Goal: Task Accomplishment & Management: Manage account settings

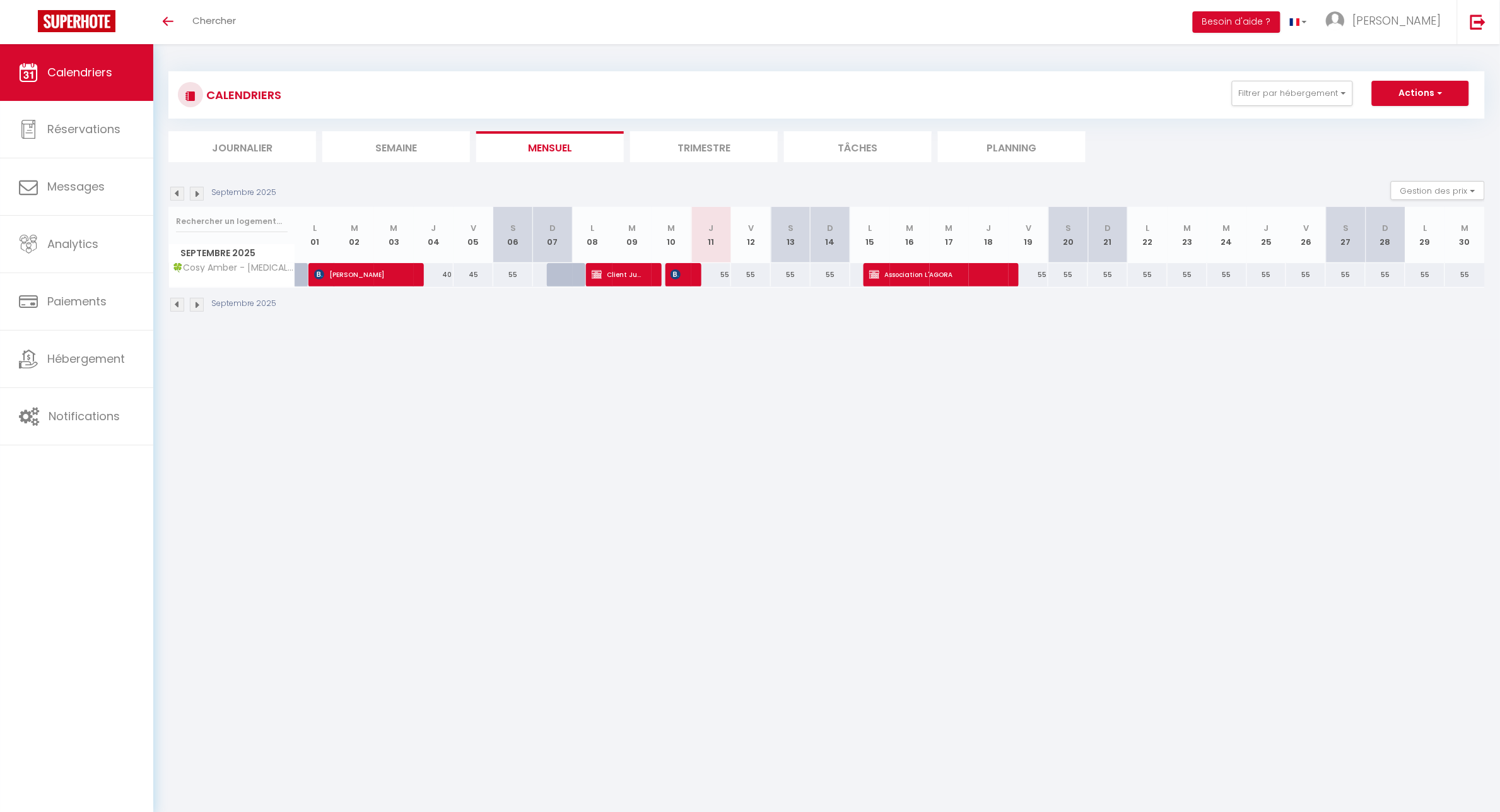
click at [200, 194] on img at bounding box center [197, 194] width 14 height 14
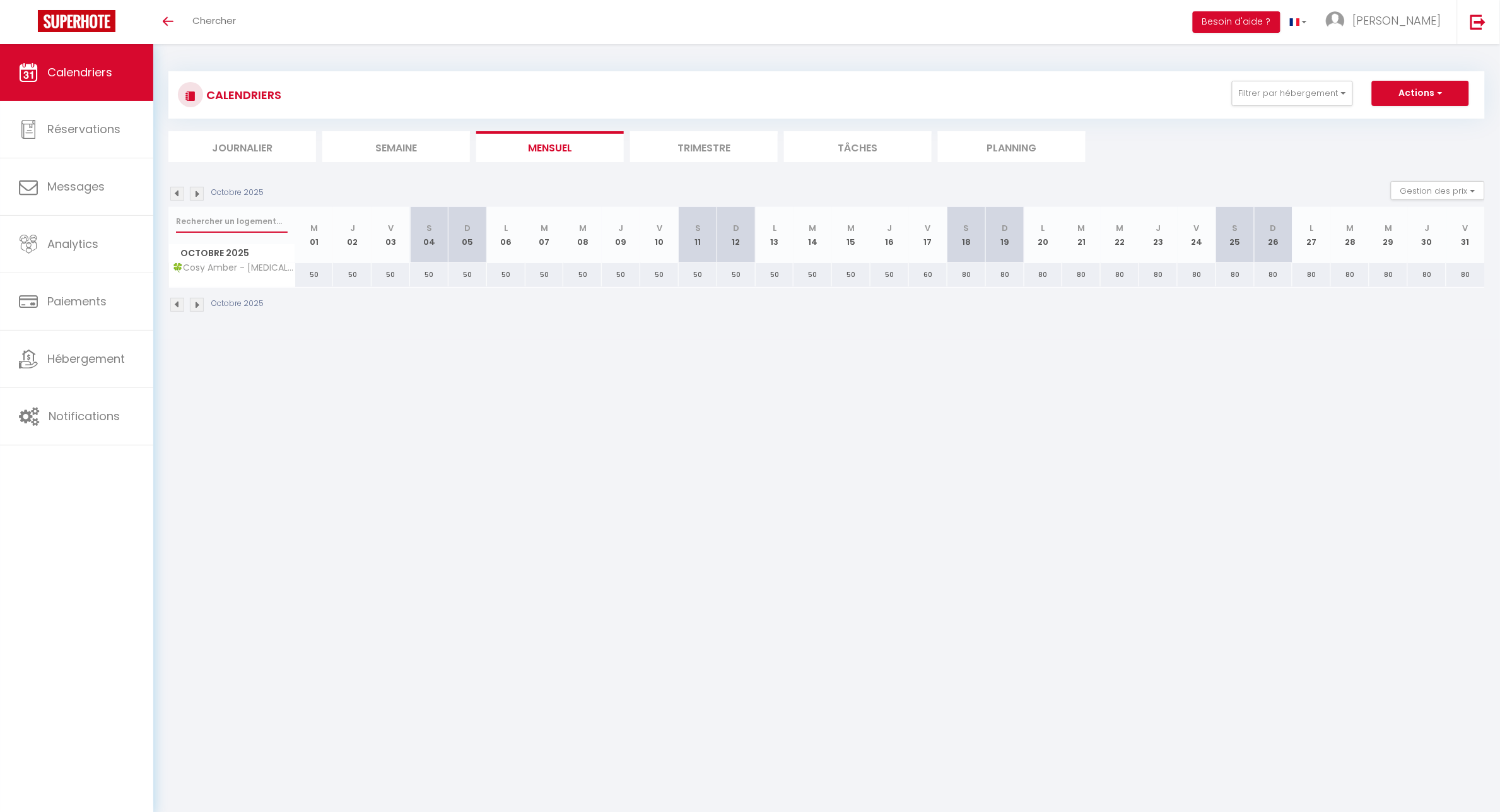
click at [214, 210] on input "text" at bounding box center [232, 221] width 112 height 23
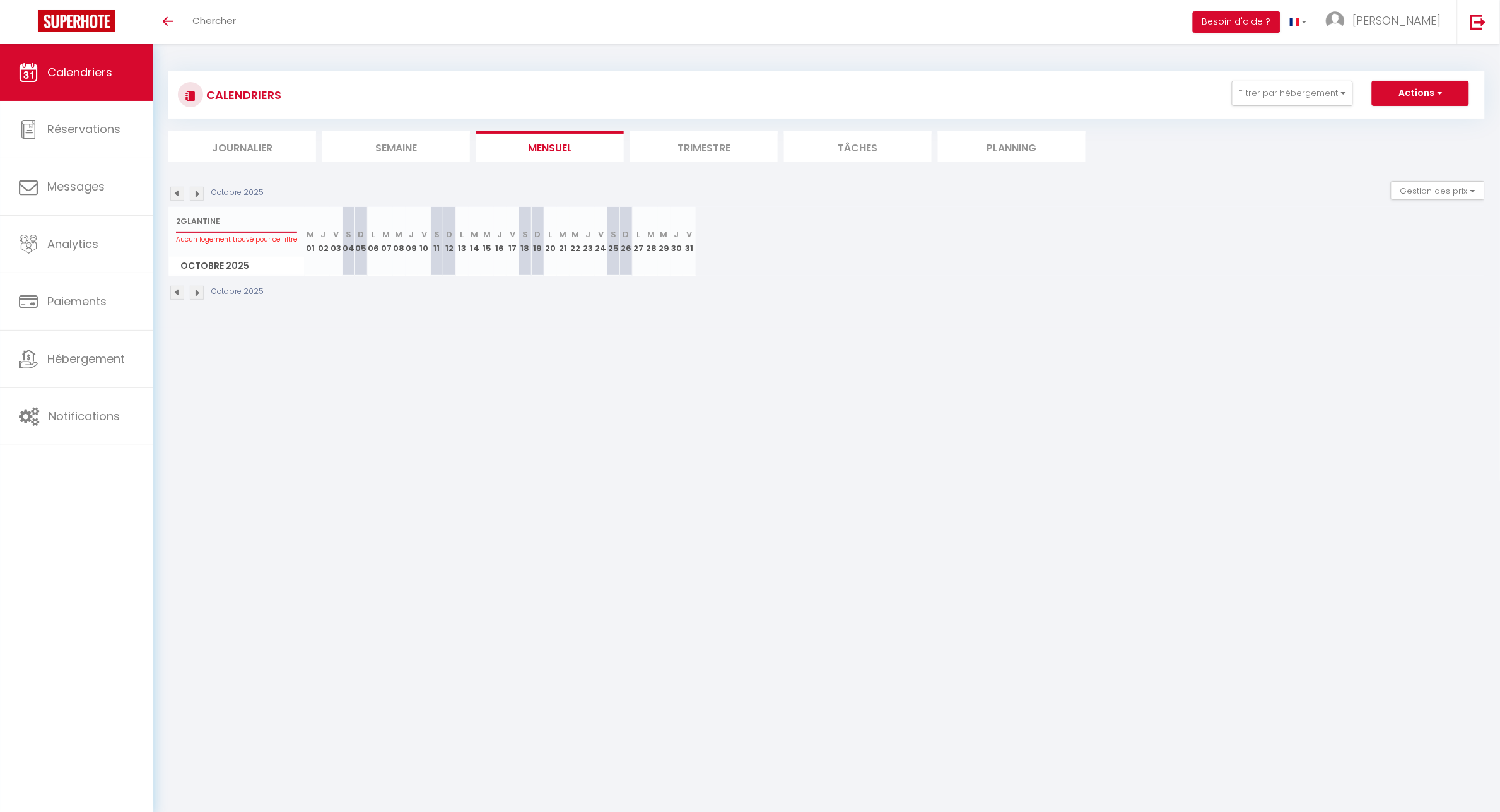
click at [182, 216] on input "2GLANTINE" at bounding box center [237, 221] width 121 height 23
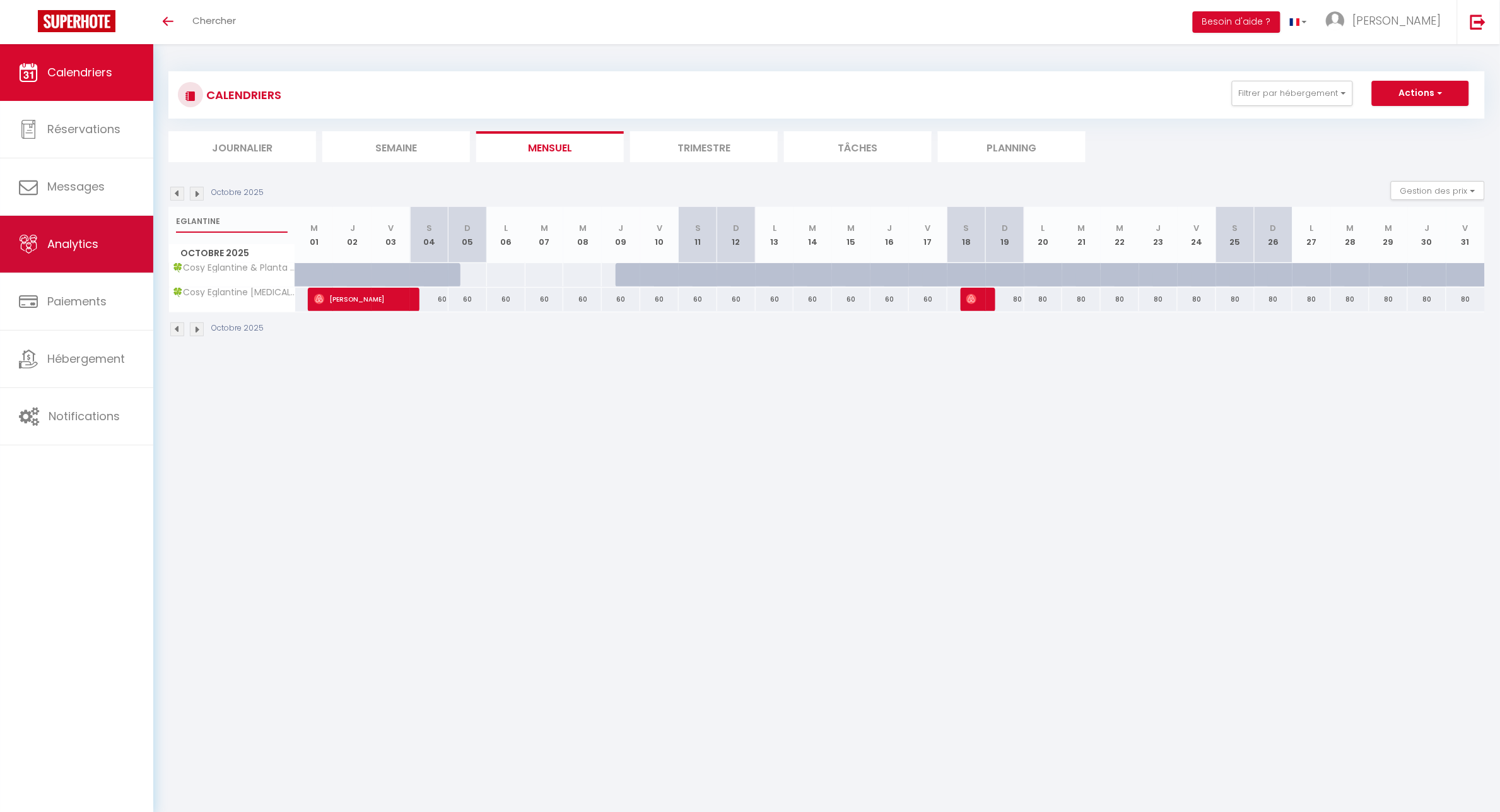
type input "EGLANTINE"
click at [1279, 491] on body "🟢 Des questions ou besoin d'assistance pour la migration AirBnB? Connectez-vous…" at bounding box center [750, 450] width 1500 height 812
click at [174, 194] on img at bounding box center [177, 194] width 14 height 14
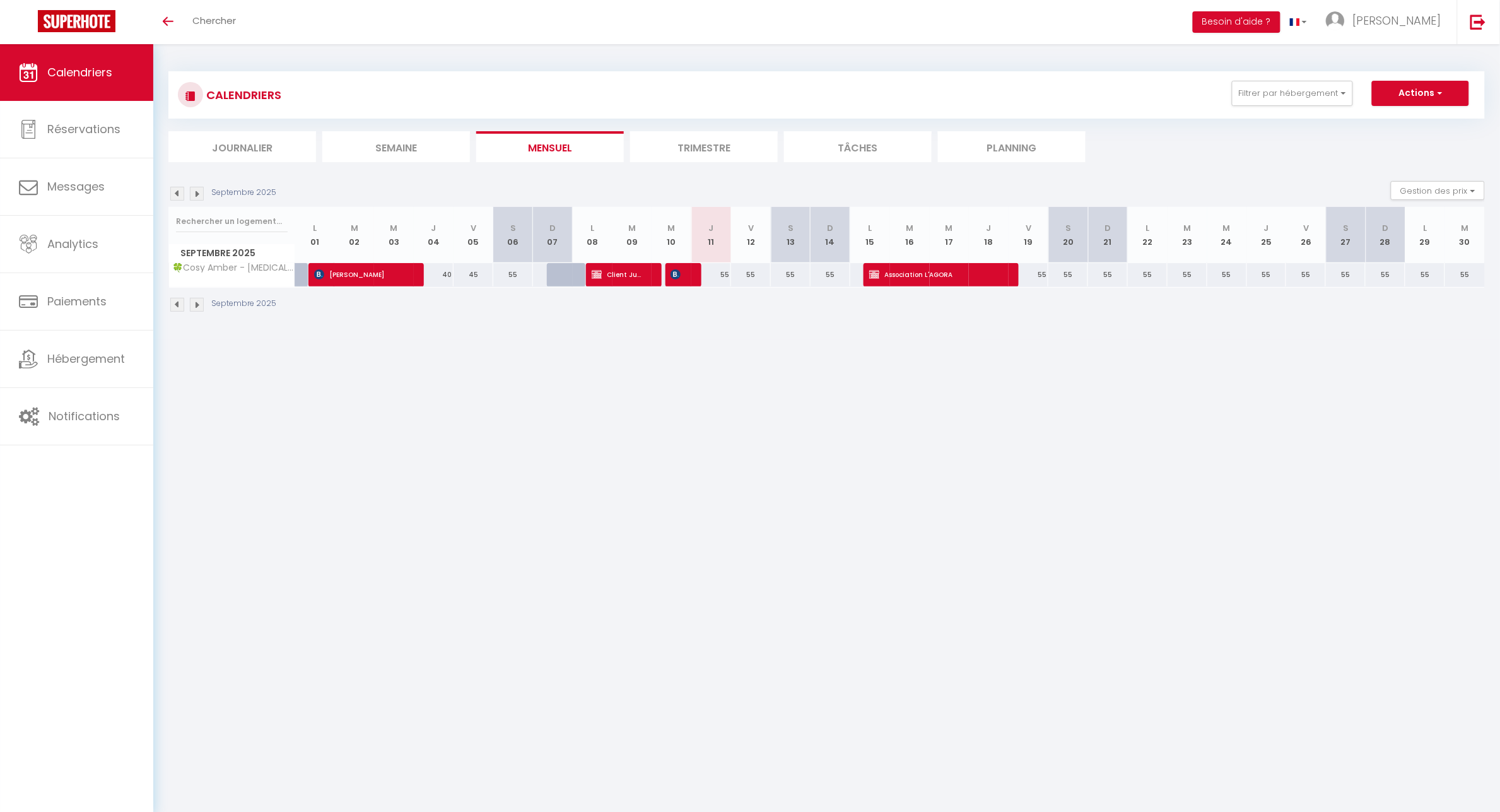
drag, startPoint x: 633, startPoint y: 462, endPoint x: 660, endPoint y: 464, distance: 27.1
click at [633, 464] on body "🟢 Des questions ou besoin d'assistance pour la migration AirBnB? Connectez-vous…" at bounding box center [750, 450] width 1500 height 812
click at [226, 222] on input "text" at bounding box center [232, 221] width 112 height 23
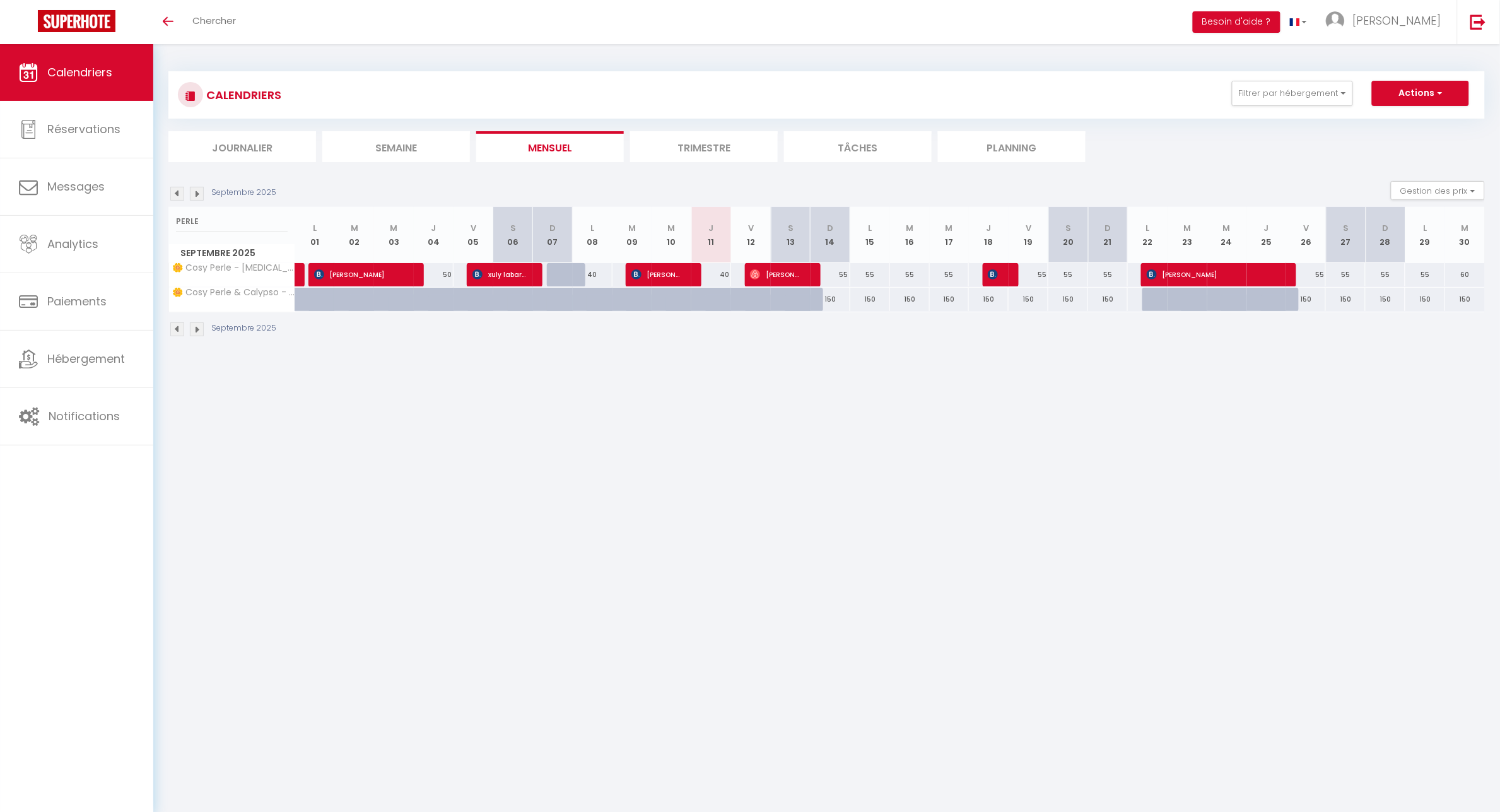
drag, startPoint x: 888, startPoint y: 453, endPoint x: 764, endPoint y: 528, distance: 144.9
click at [888, 453] on body "🟢 Des questions ou besoin d'assistance pour la migration AirBnB? Connectez-vous…" at bounding box center [750, 450] width 1500 height 812
click at [1197, 136] on ul "Journalier [GEOGRAPHIC_DATA] Mensuel Trimestre Tâches Planning" at bounding box center [826, 146] width 1316 height 31
click at [253, 218] on input "PERLE" at bounding box center [232, 221] width 112 height 23
drag, startPoint x: 231, startPoint y: 221, endPoint x: 81, endPoint y: 205, distance: 150.9
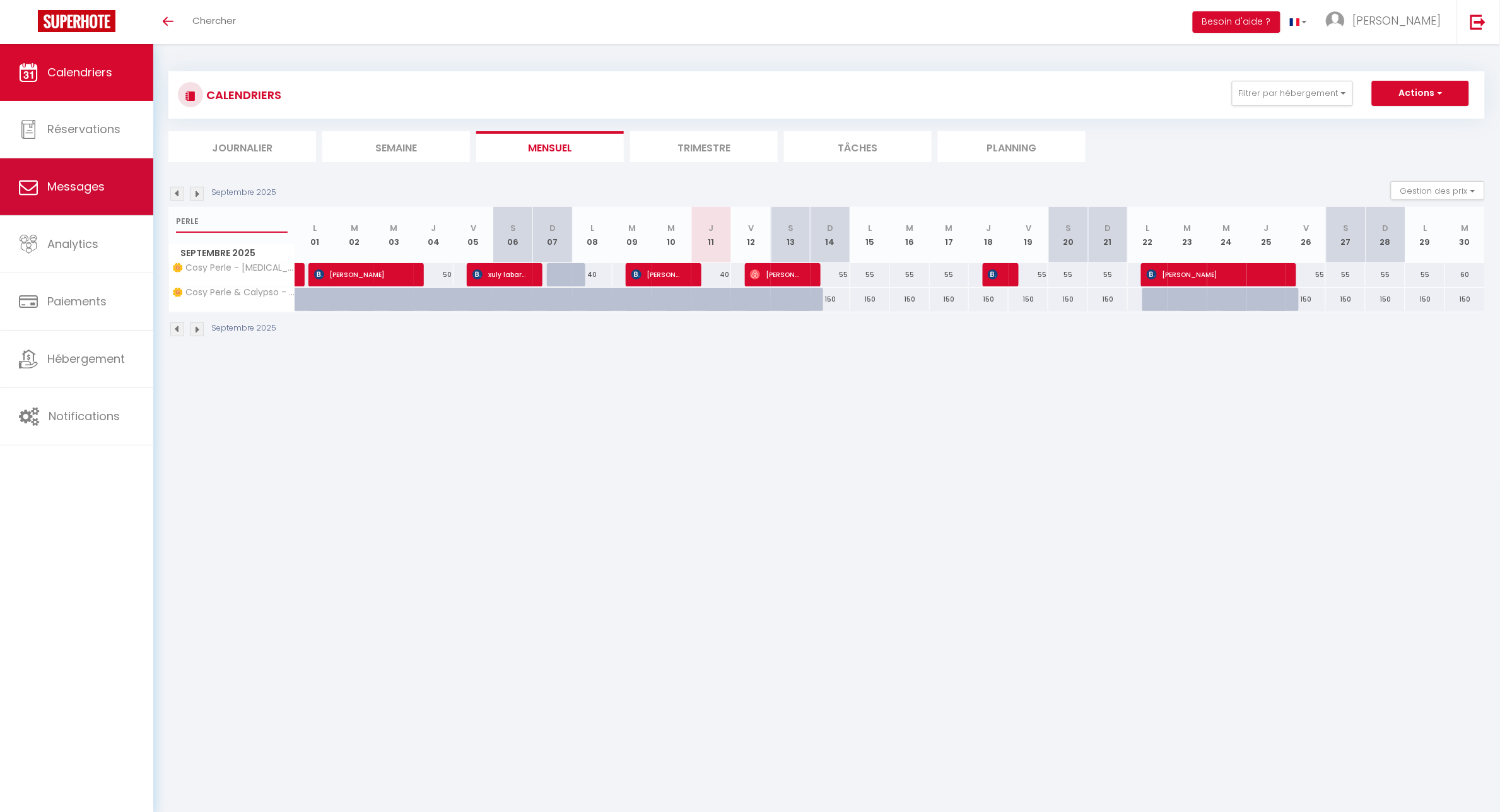
click at [94, 212] on div "🟢 Des questions ou besoin d'assistance pour la migration AirBnB? Connectez-vous…" at bounding box center [750, 204] width 1500 height 320
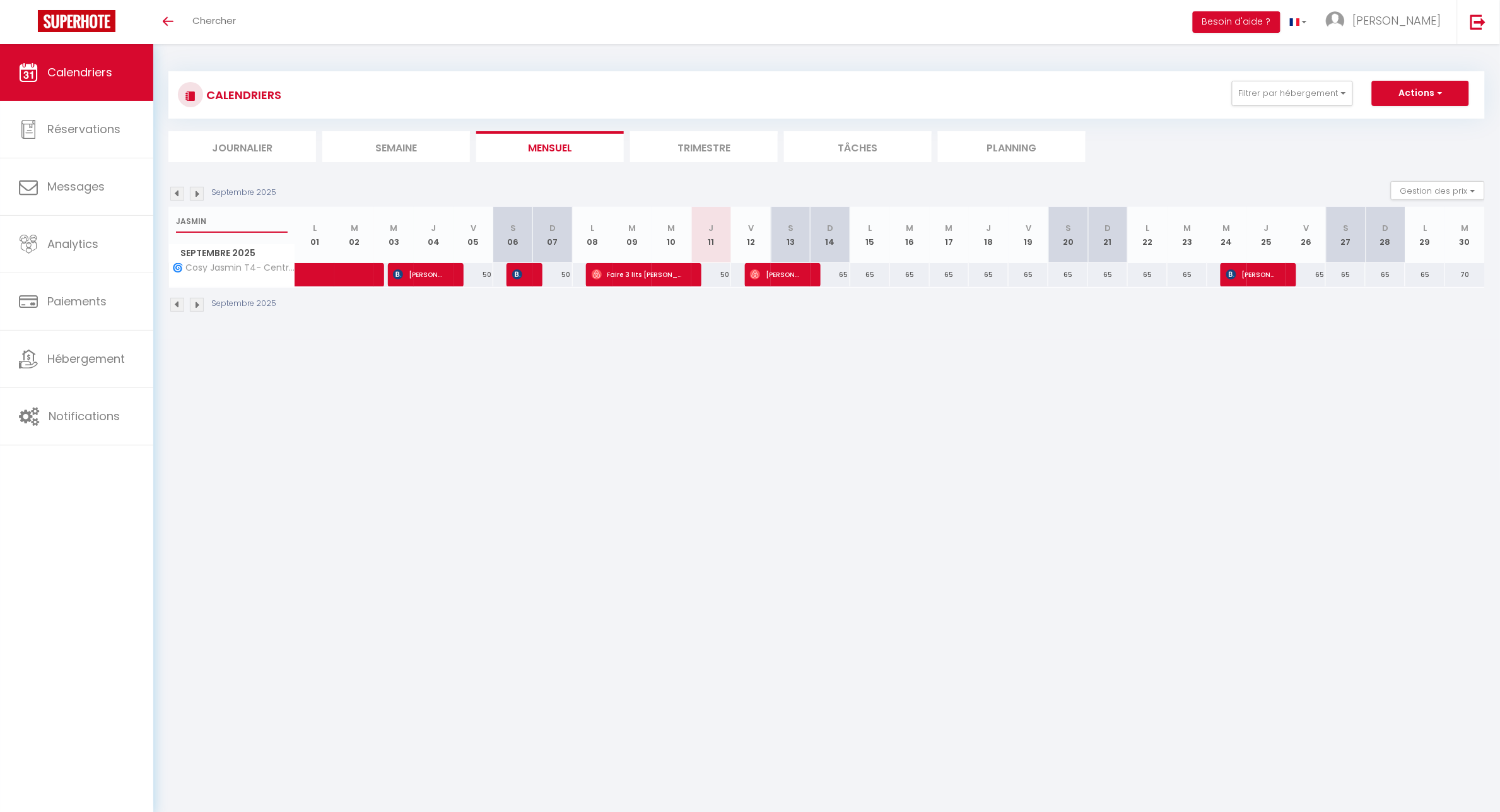
click at [218, 219] on input "JASMIN" at bounding box center [232, 221] width 112 height 23
drag, startPoint x: 206, startPoint y: 220, endPoint x: 118, endPoint y: 220, distance: 88.0
click at [118, 222] on div "🟢 Des questions ou besoin d'assistance pour la migration AirBnB? Connectez-vous…" at bounding box center [750, 192] width 1500 height 296
type input "summer"
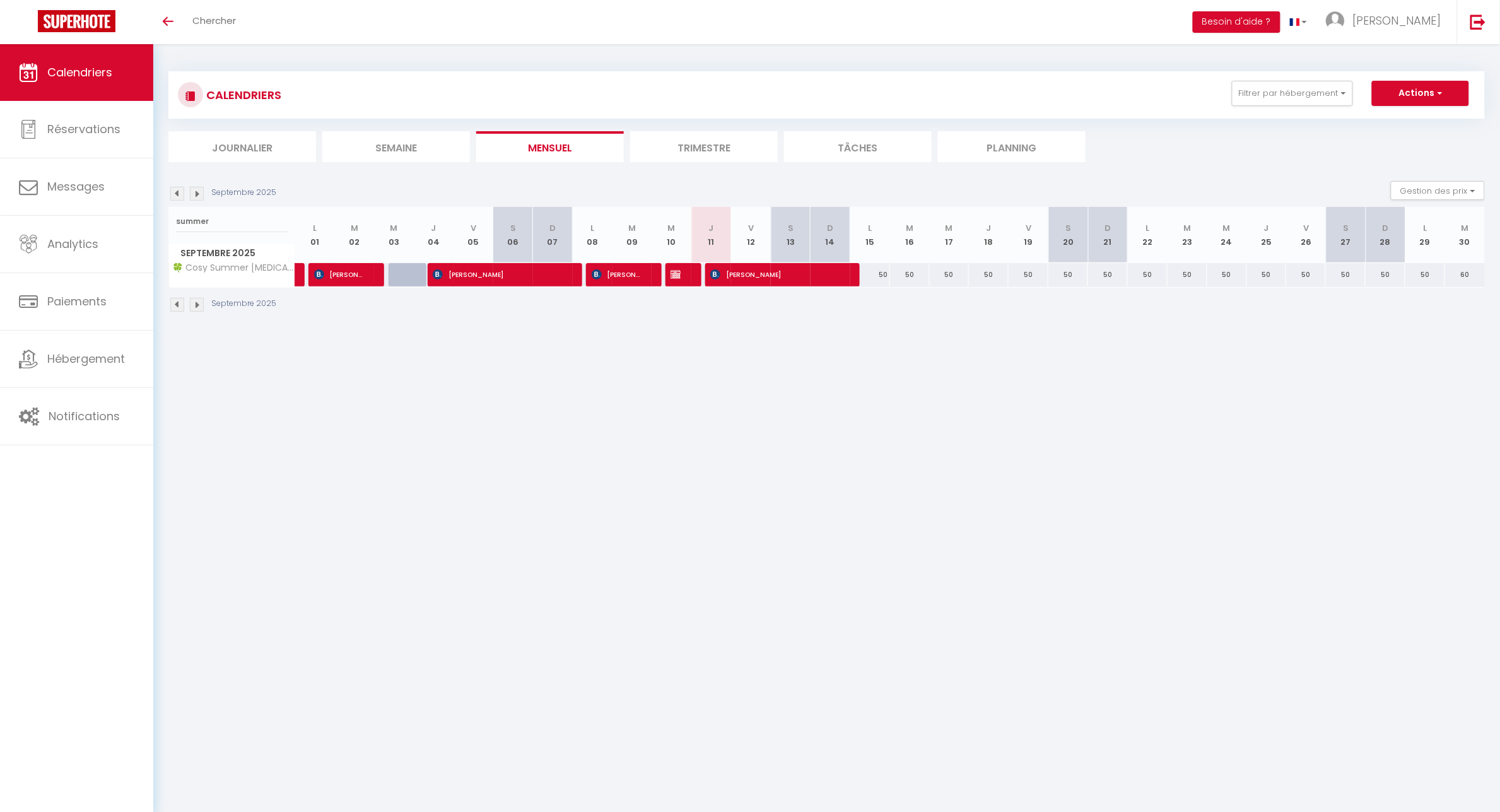
click at [1346, 461] on body "🟢 Des questions ou besoin d'assistance pour la migration AirBnB? Connectez-vous…" at bounding box center [750, 450] width 1500 height 812
click at [767, 278] on span "[PERSON_NAME]" at bounding box center [776, 274] width 132 height 24
select select "OK"
select select "KO"
select select "0"
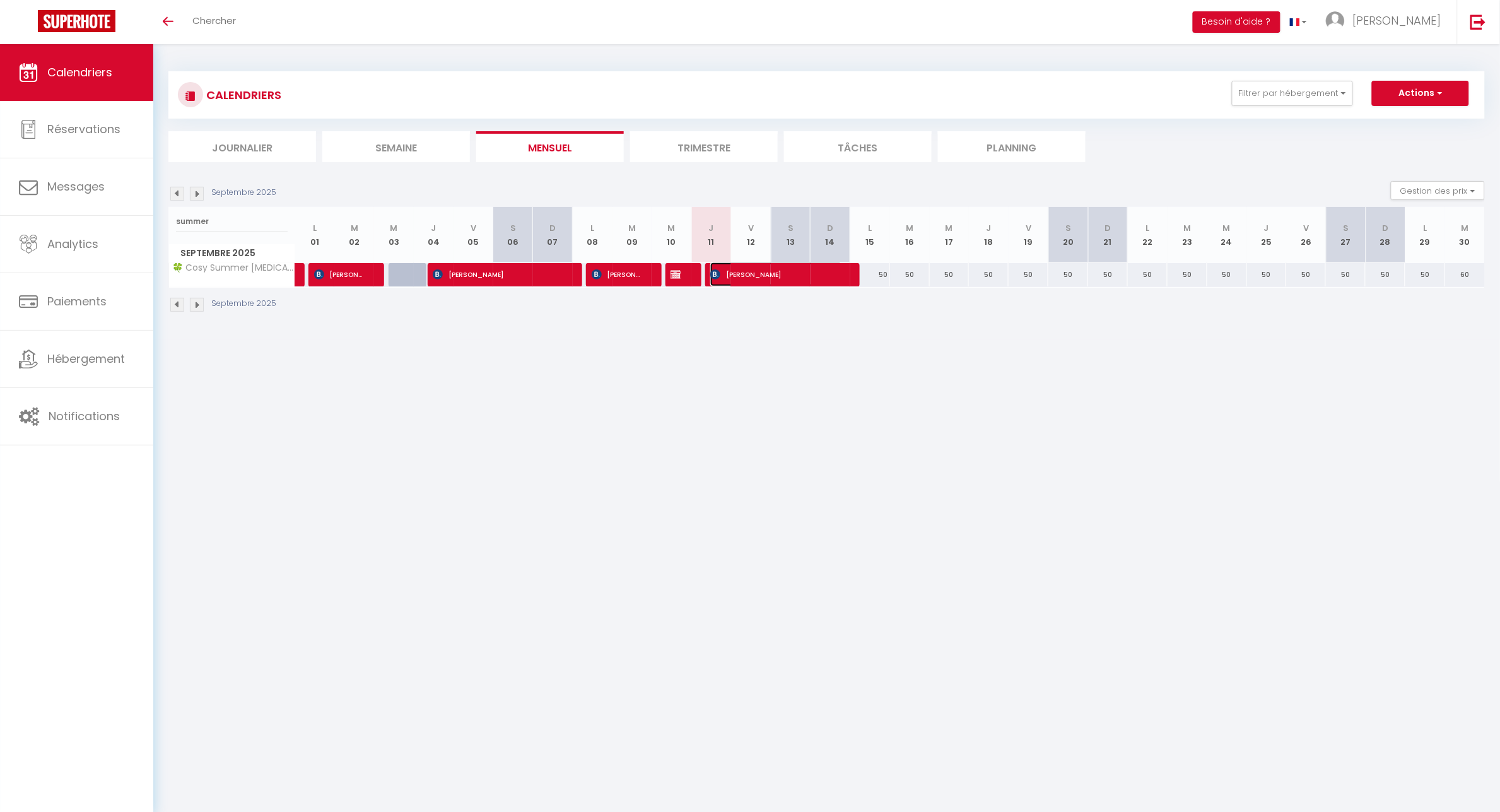
select select "0"
select select "1"
select select
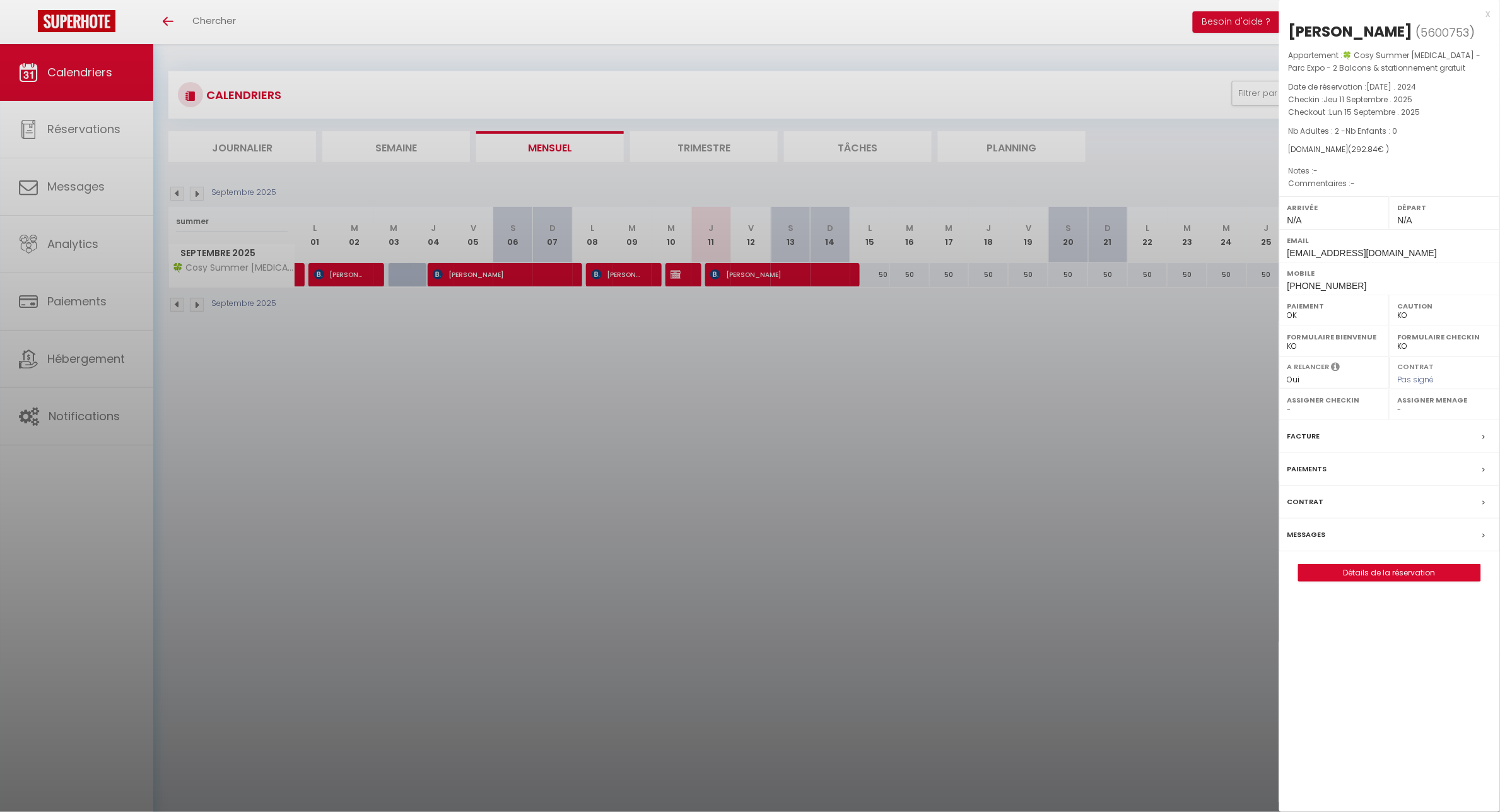
click at [1306, 536] on label "Messages" at bounding box center [1306, 534] width 39 height 13
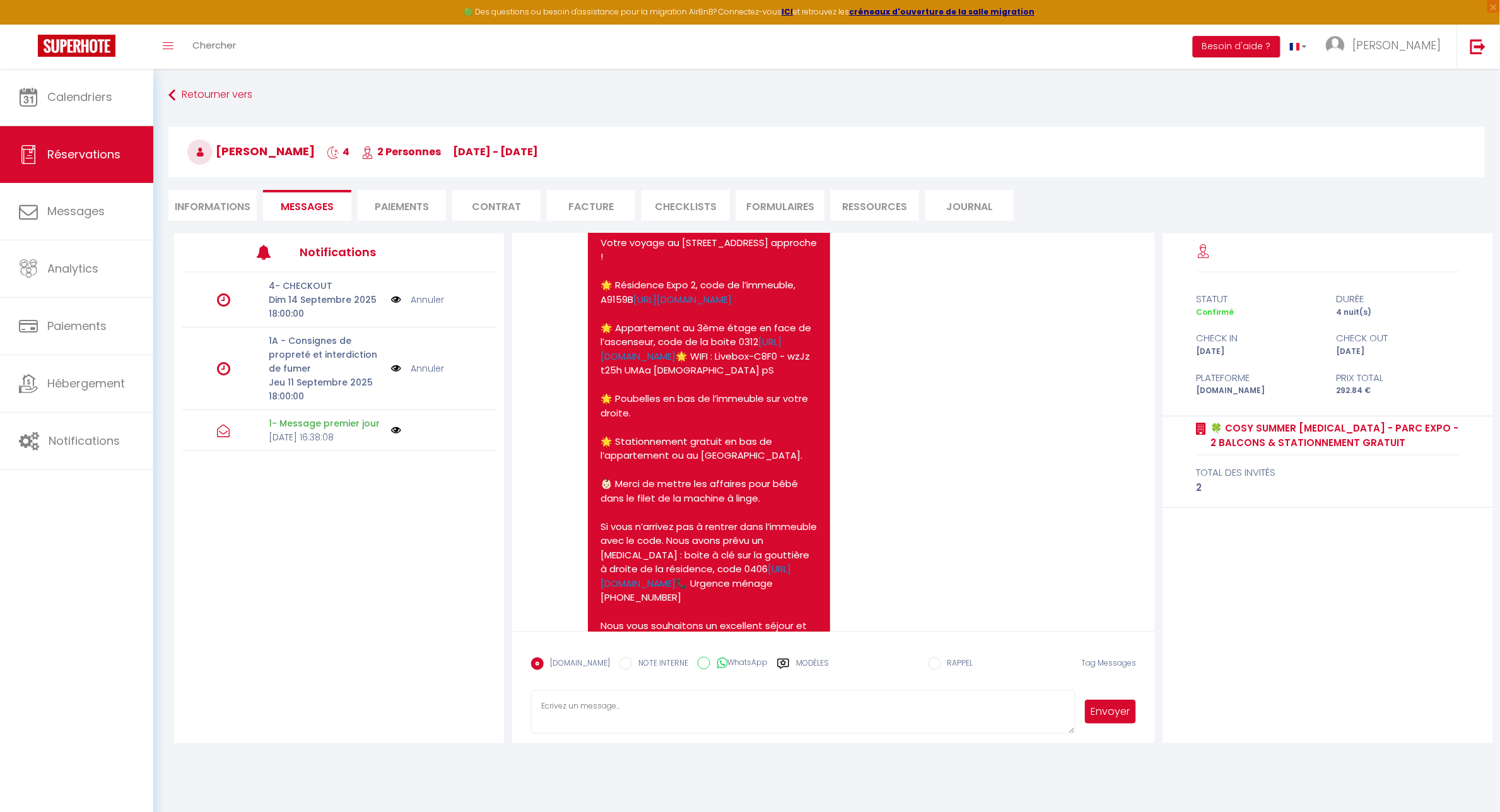
scroll to position [3377, 0]
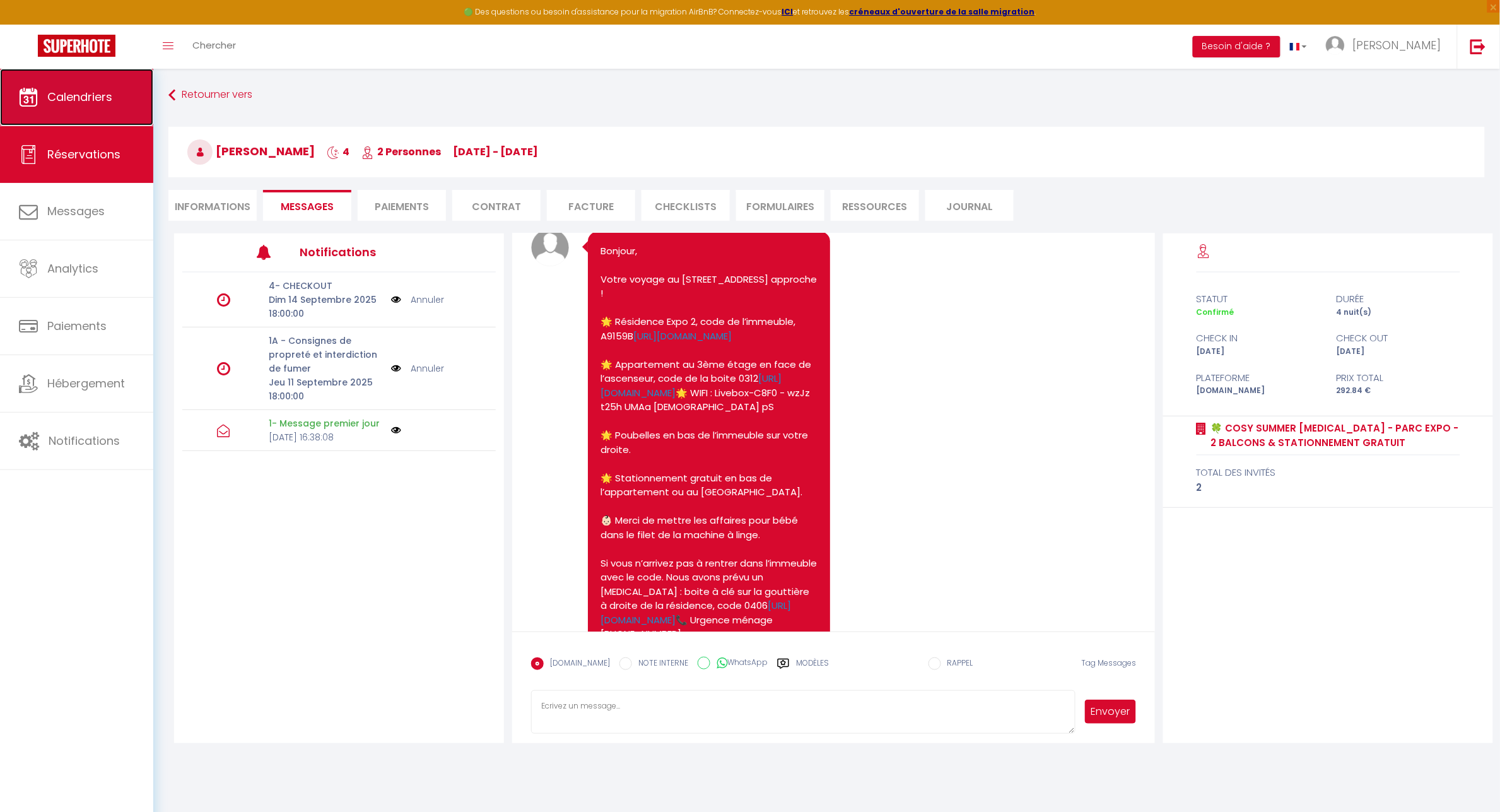
click at [121, 92] on link "Calendriers" at bounding box center [76, 97] width 154 height 56
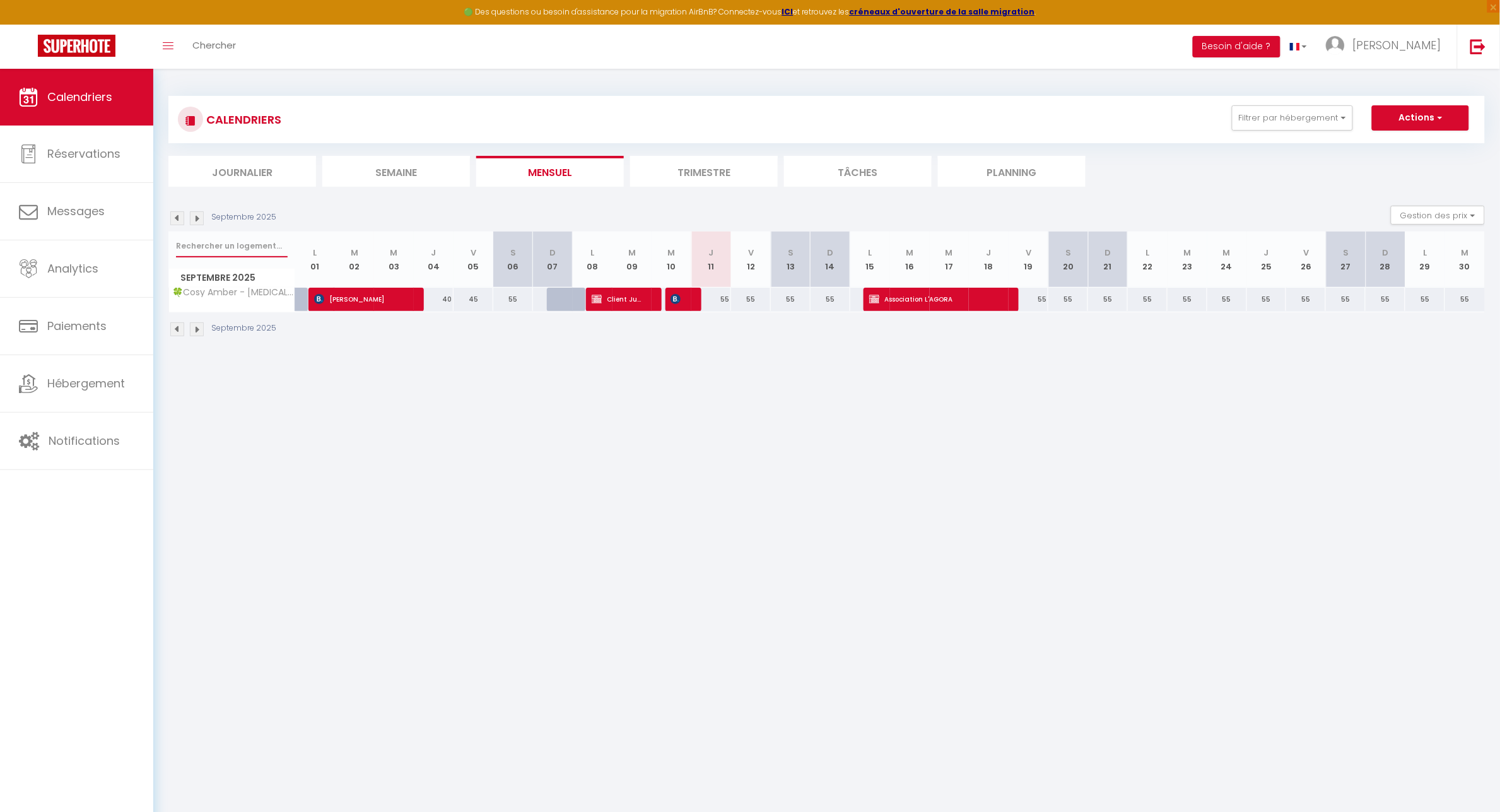
click at [216, 248] on input "text" at bounding box center [232, 246] width 112 height 23
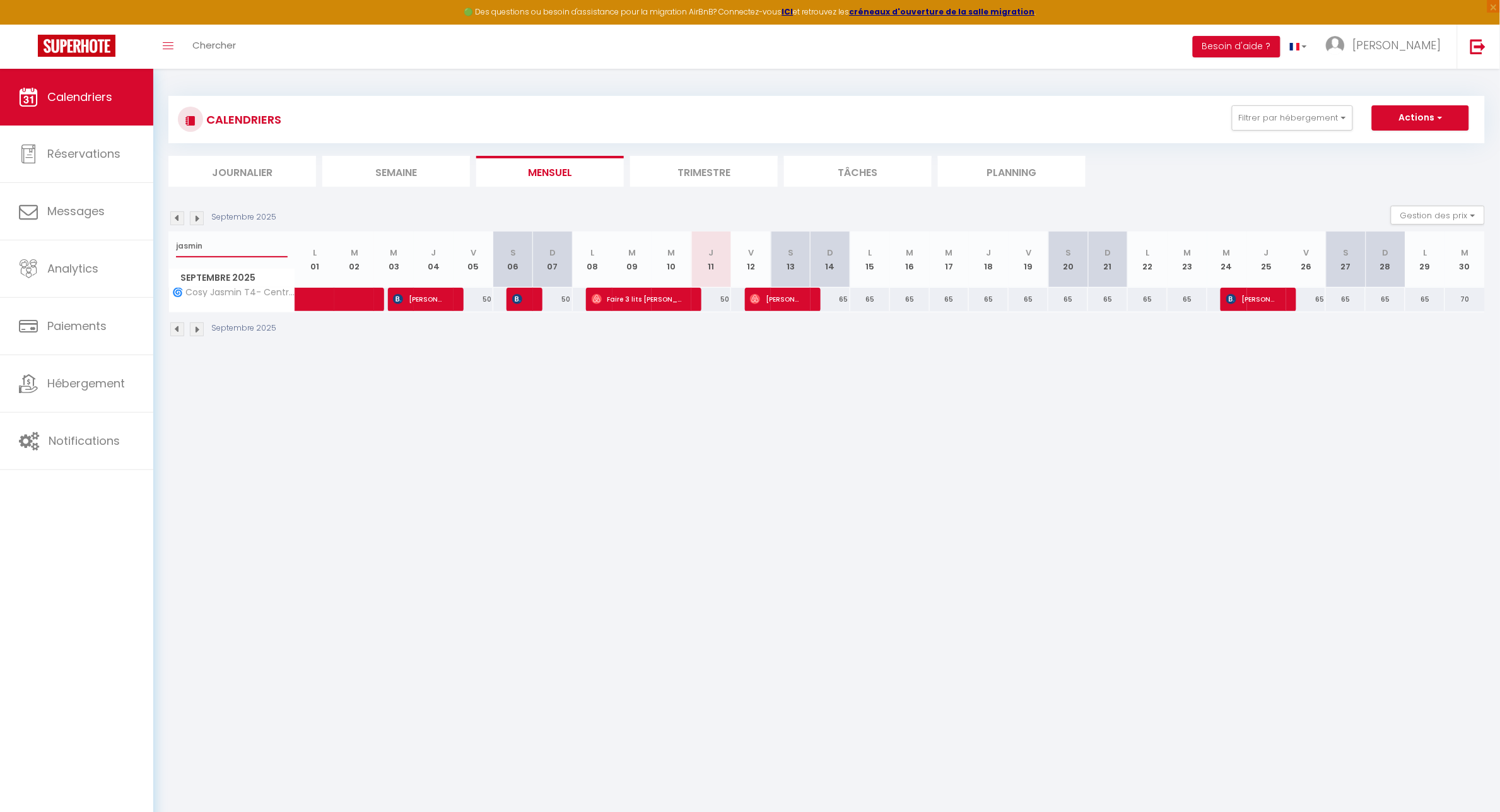
type input "jasmin"
click at [524, 300] on span "[PERSON_NAME]" at bounding box center [519, 299] width 13 height 24
select select "OK"
select select "KO"
select select "0"
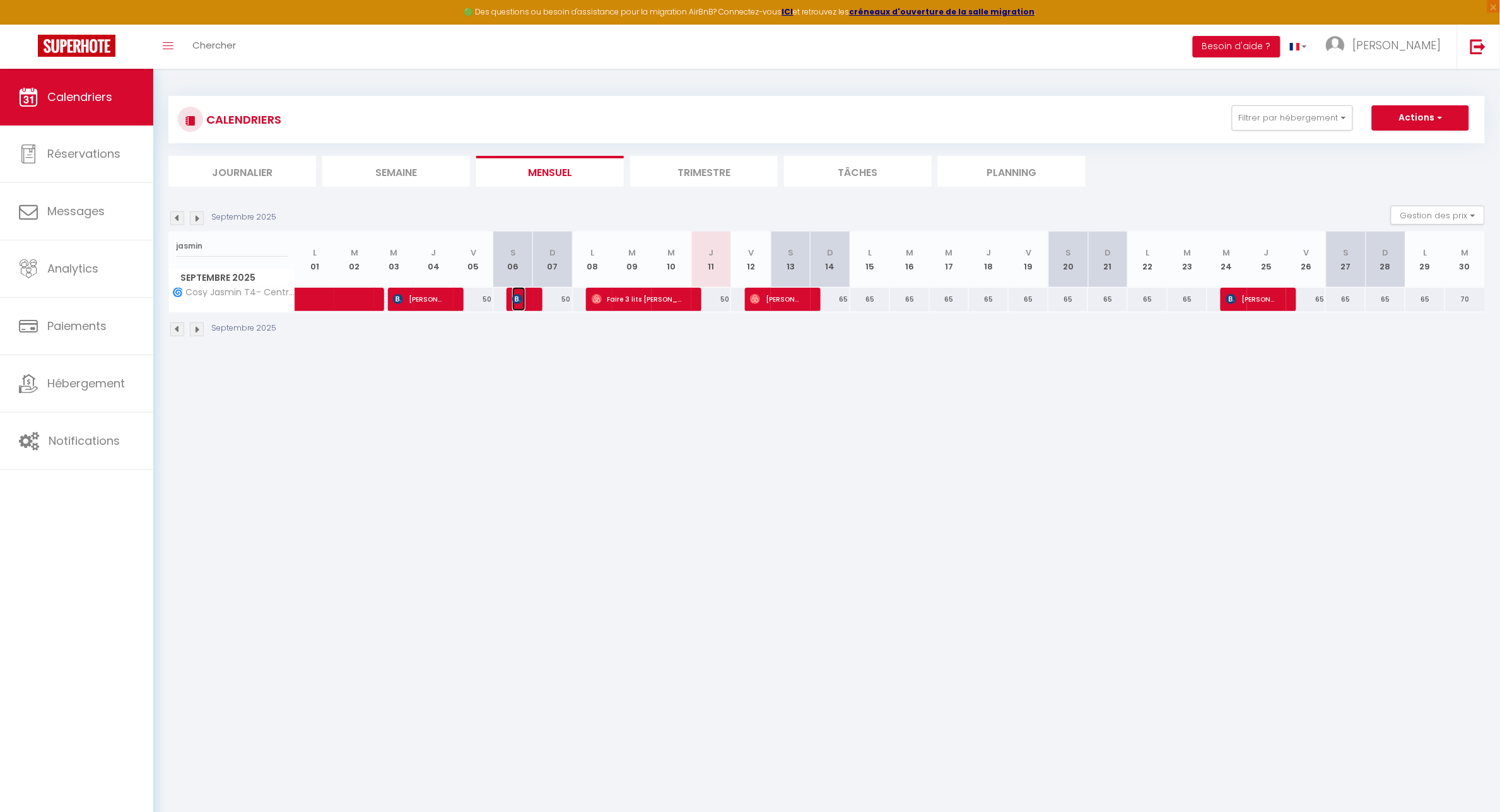
select select "0"
select select "1"
select select
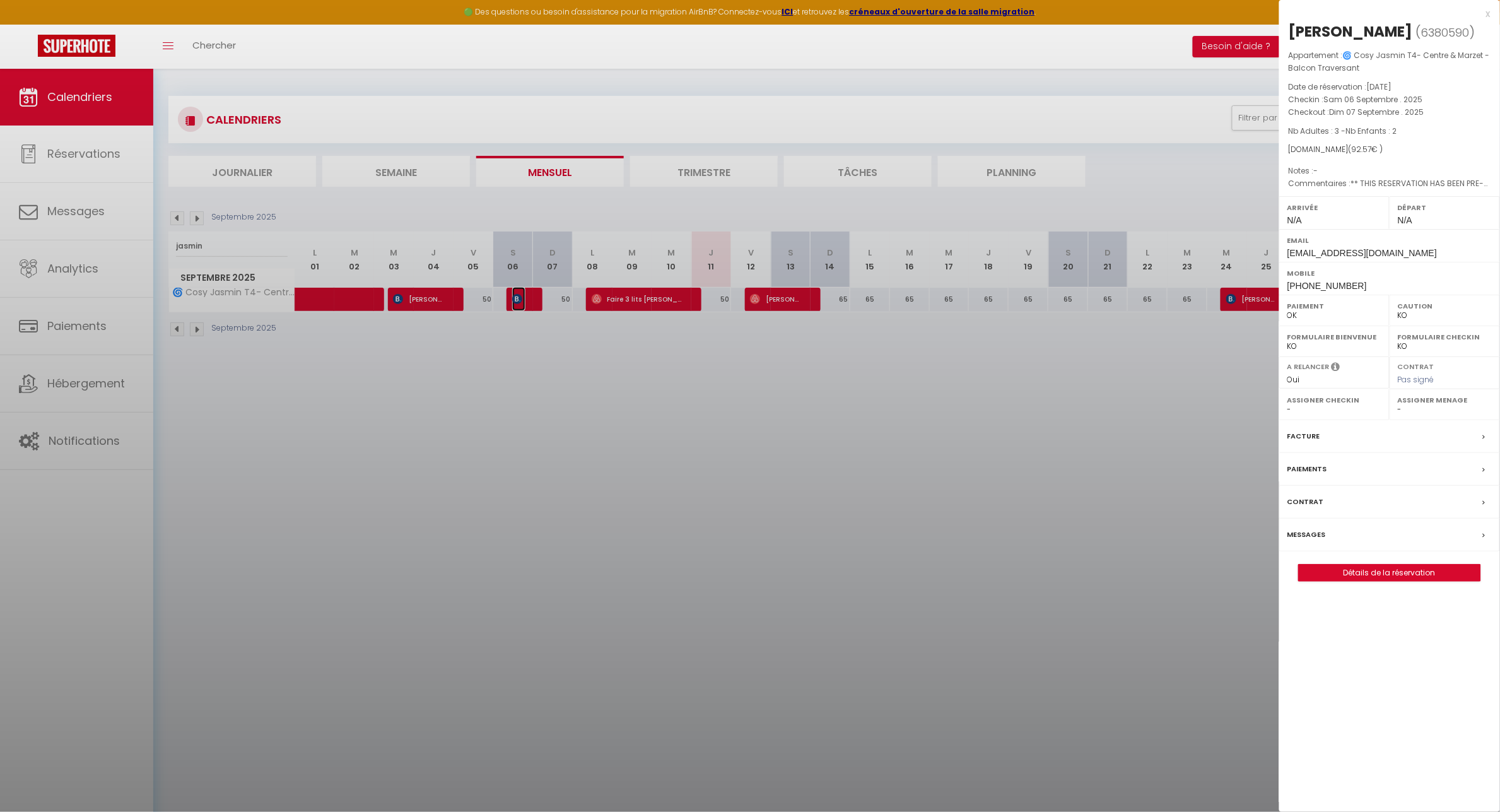
select select "42227"
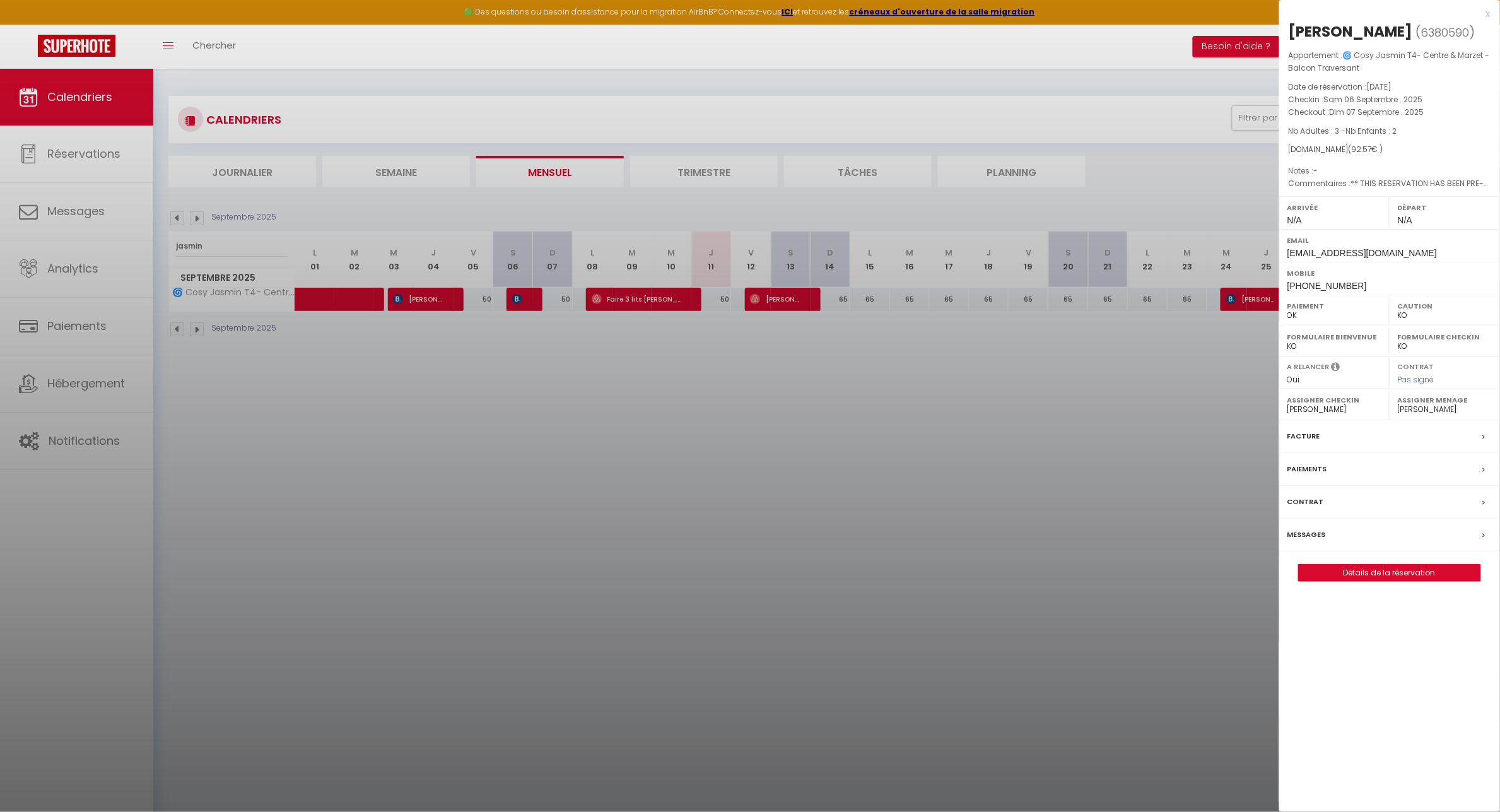
click at [1320, 537] on label "Messages" at bounding box center [1306, 534] width 39 height 13
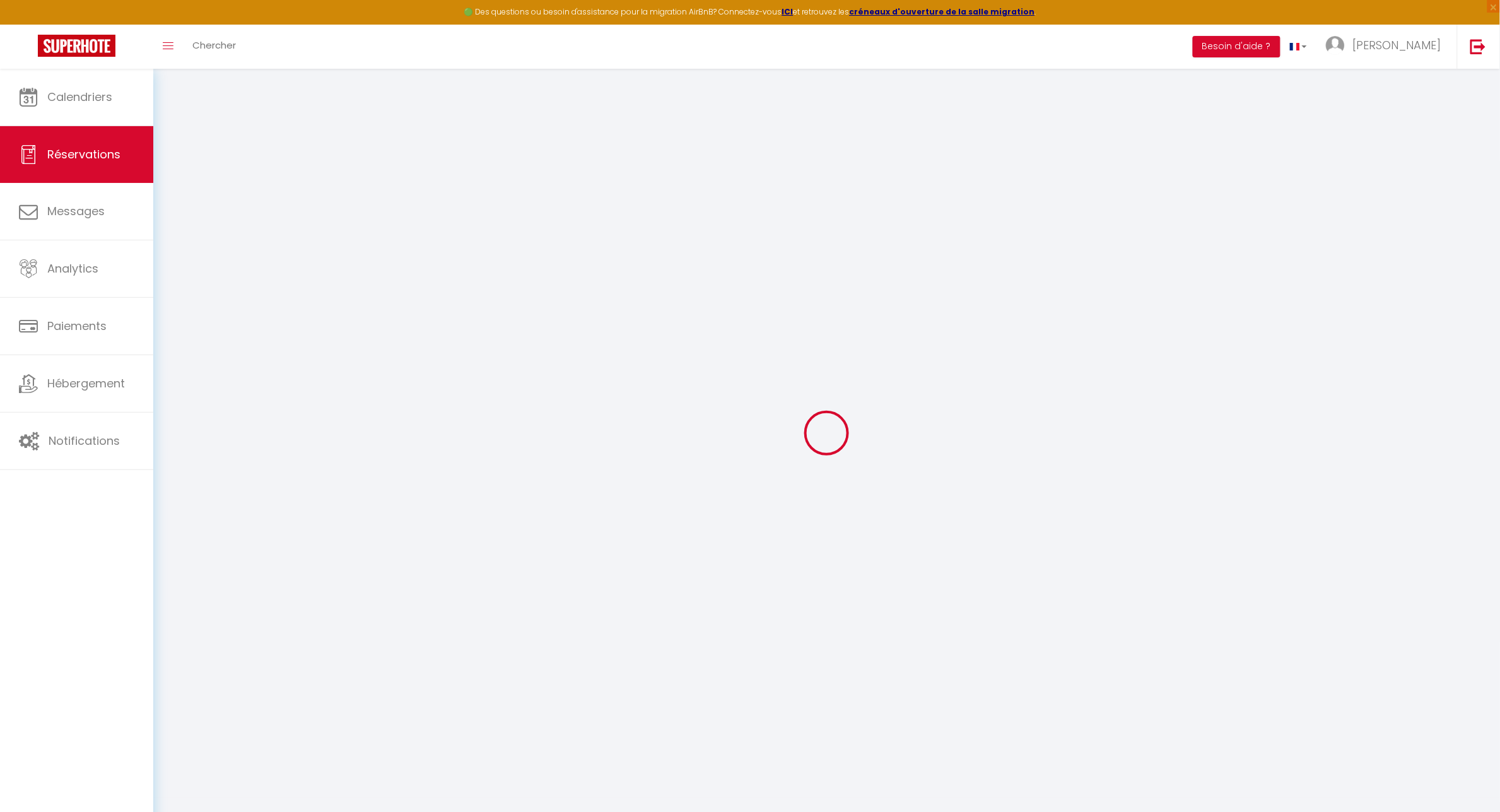
select select
checkbox input "false"
type textarea "** THIS RESERVATION HAS BEEN PRE-PAID ** BOOKING NOTE : Payment charge is EUR 1…"
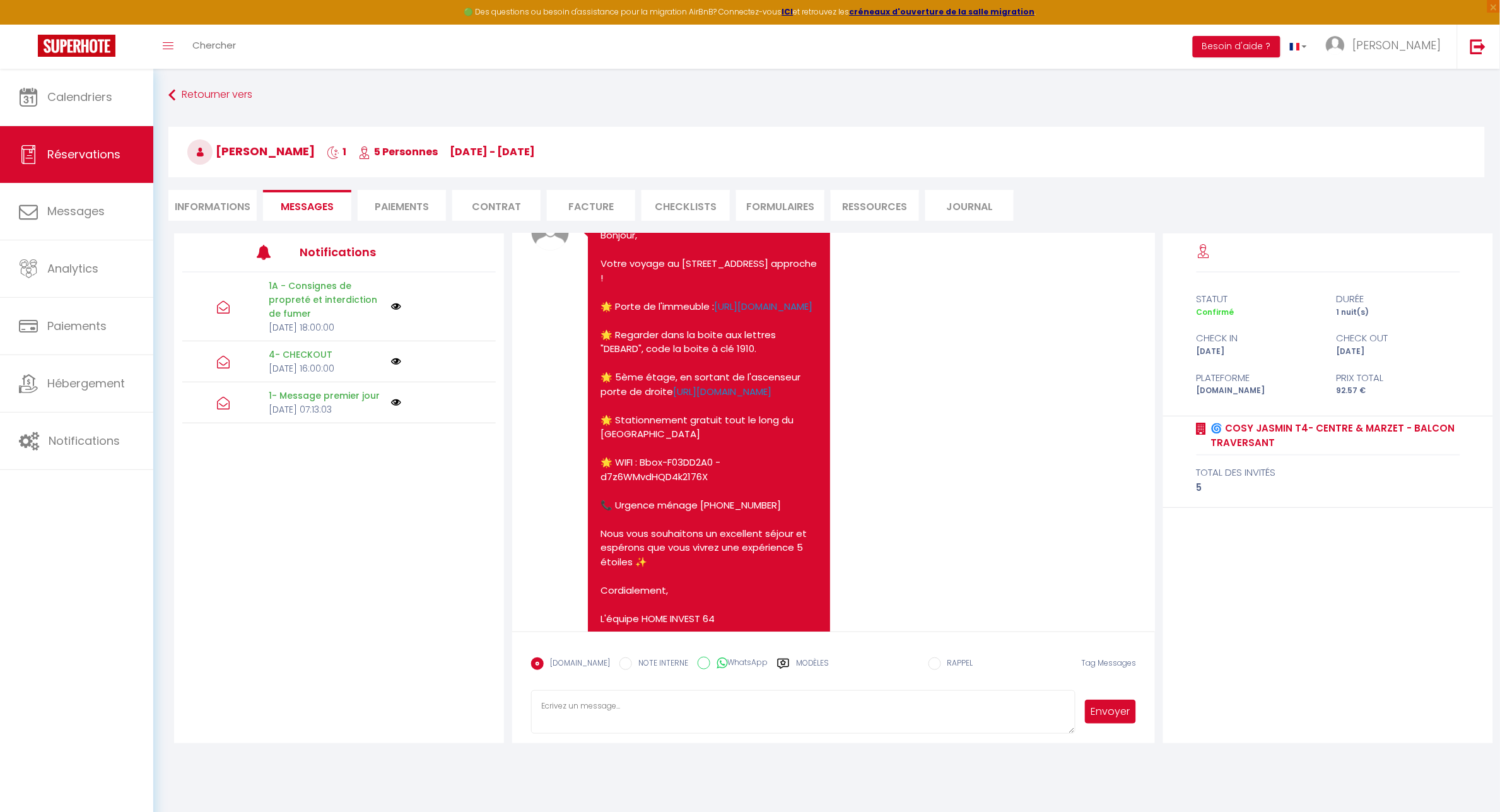
scroll to position [1376, 0]
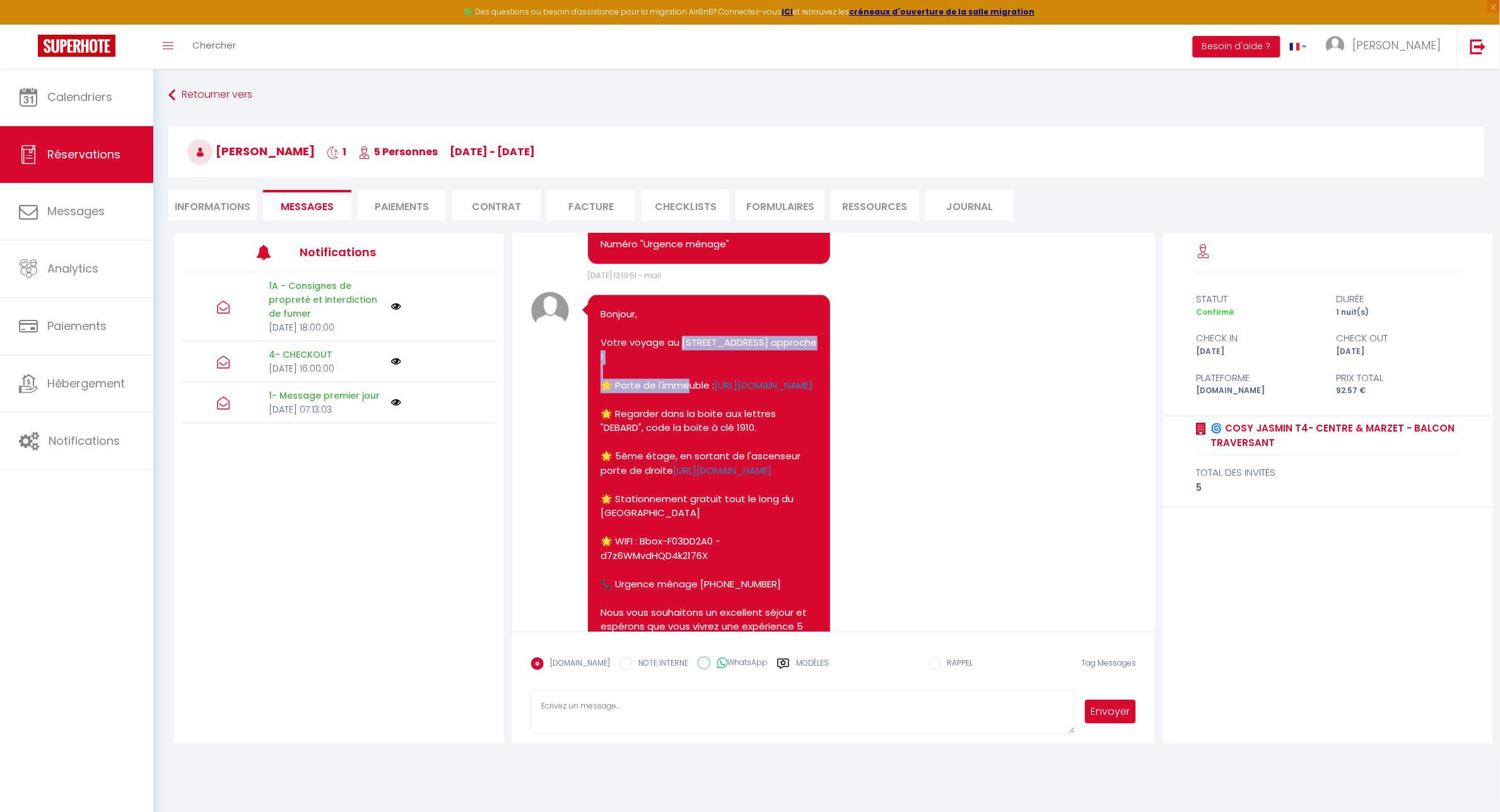
drag, startPoint x: 729, startPoint y: 340, endPoint x: 682, endPoint y: 330, distance: 48.1
click at [682, 330] on pre "Bonjour, Votre voyage au [STREET_ADDRESS] approche ! 🌟 Porte de l'immeuble : [U…" at bounding box center [709, 541] width 217 height 468
copy pre "[STREET_ADDRESS] approche !"
